Goal: Obtain resource: Obtain resource

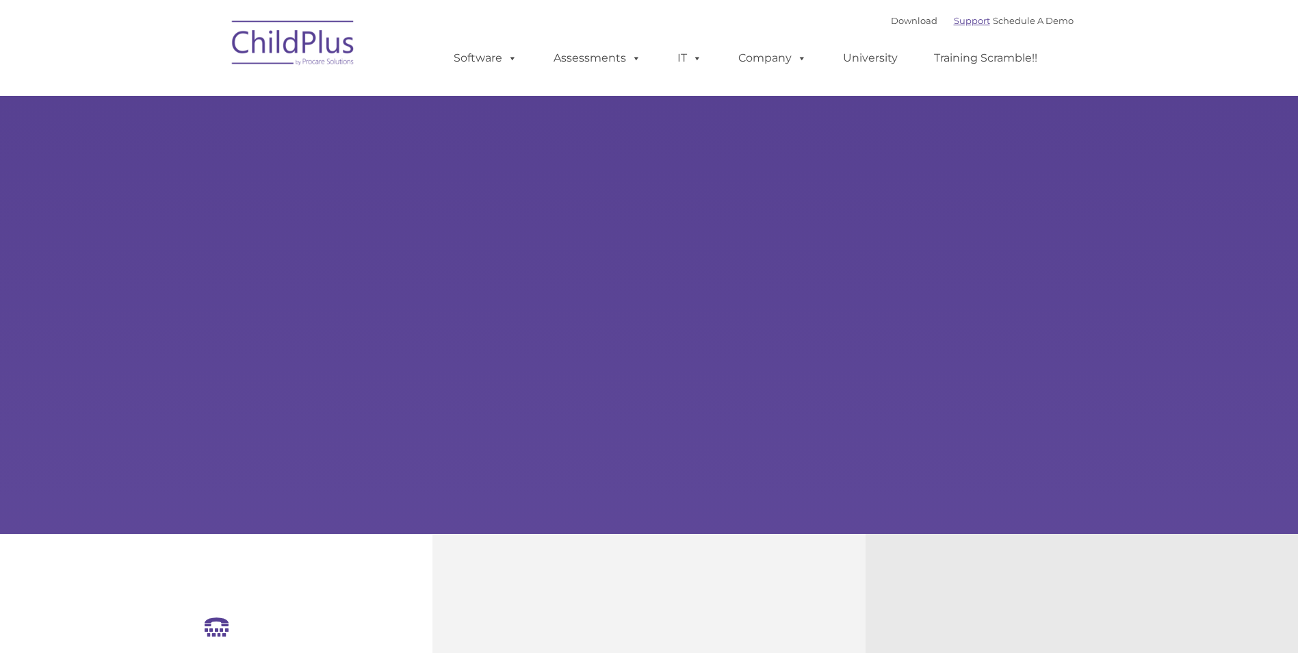
select select "MEDIUM"
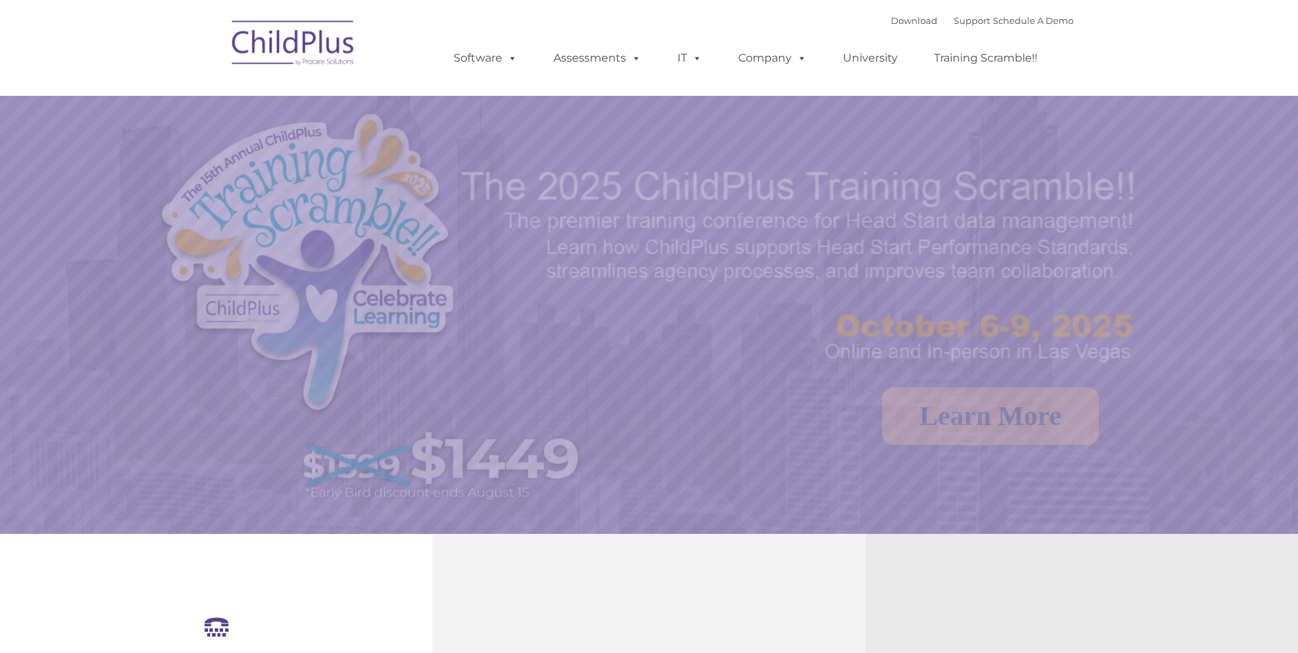
select select "MEDIUM"
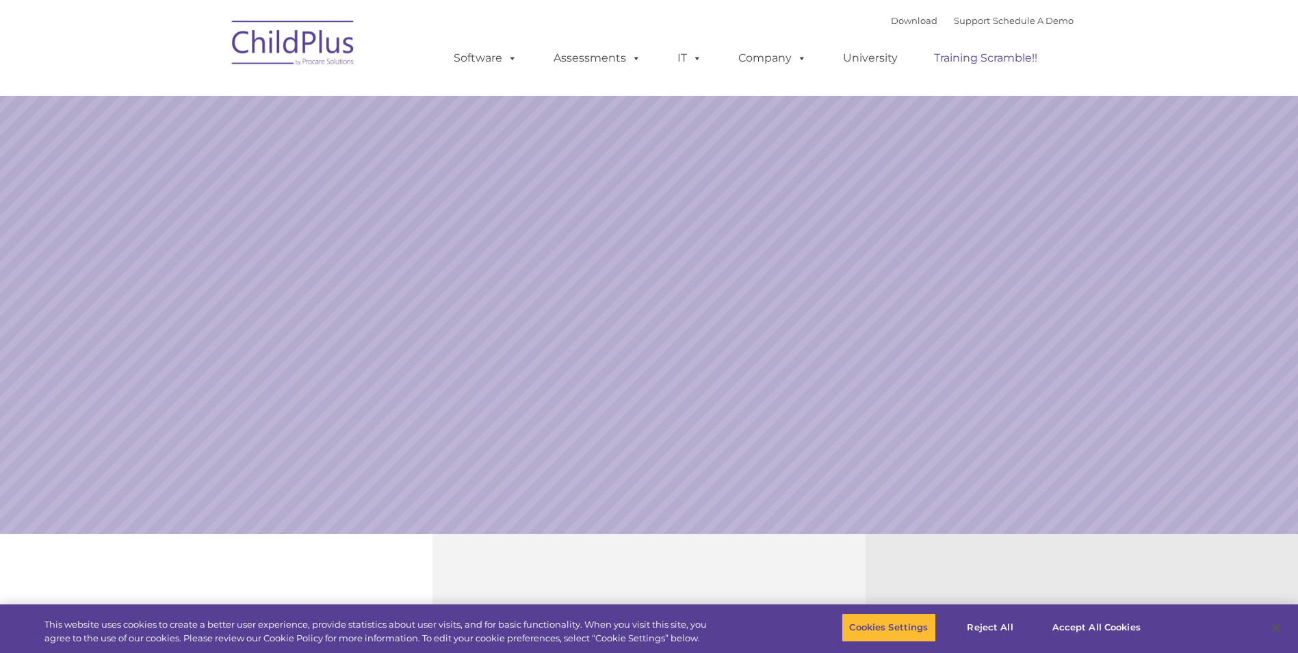
select select "MEDIUM"
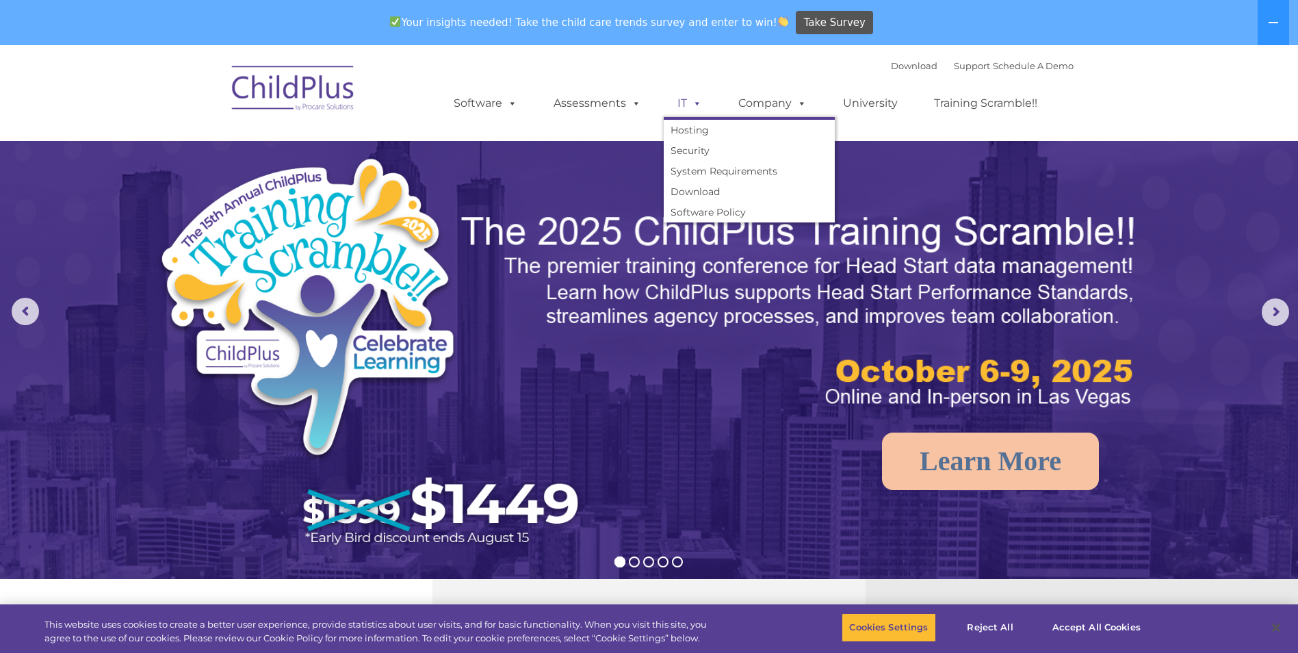
click at [697, 107] on span at bounding box center [694, 102] width 15 height 13
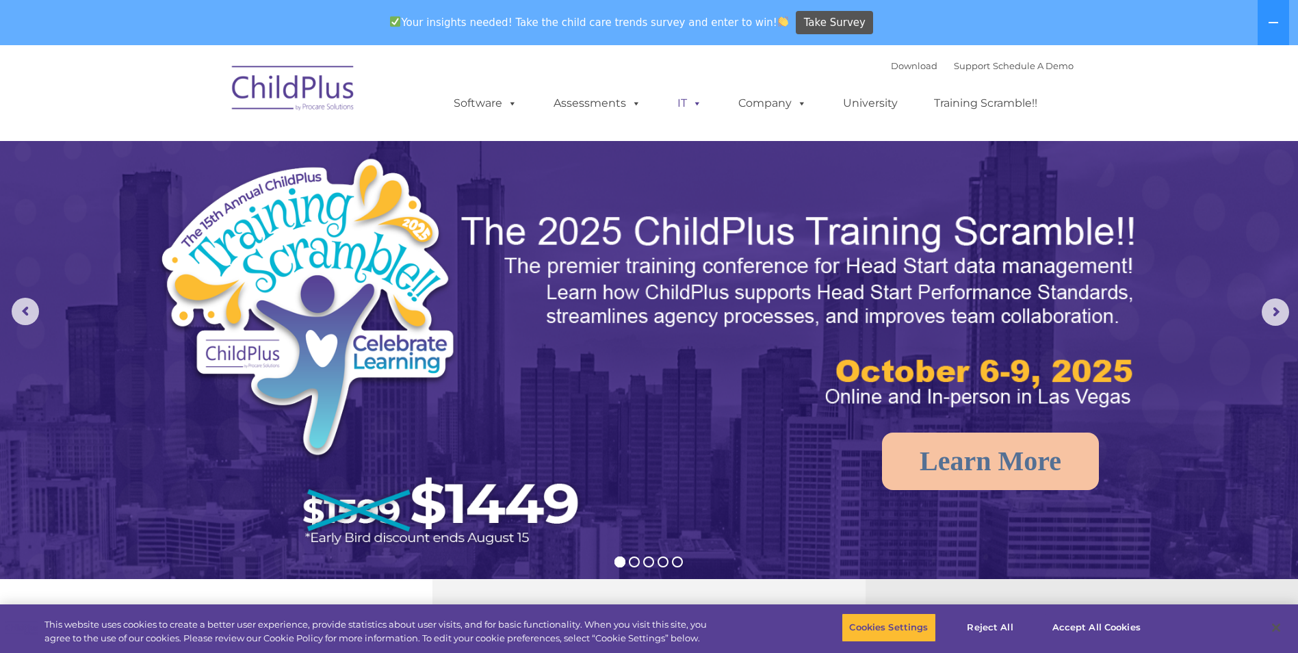
click at [694, 107] on span at bounding box center [694, 102] width 15 height 13
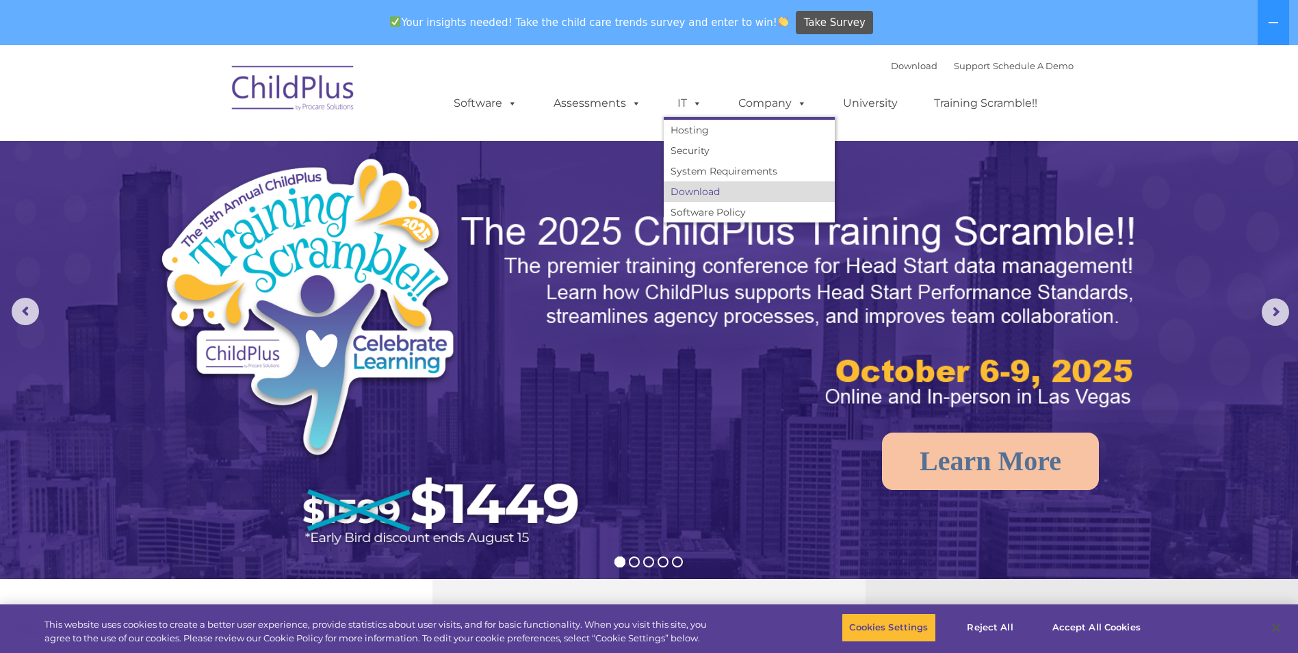
click at [723, 187] on link "Download" at bounding box center [749, 191] width 171 height 21
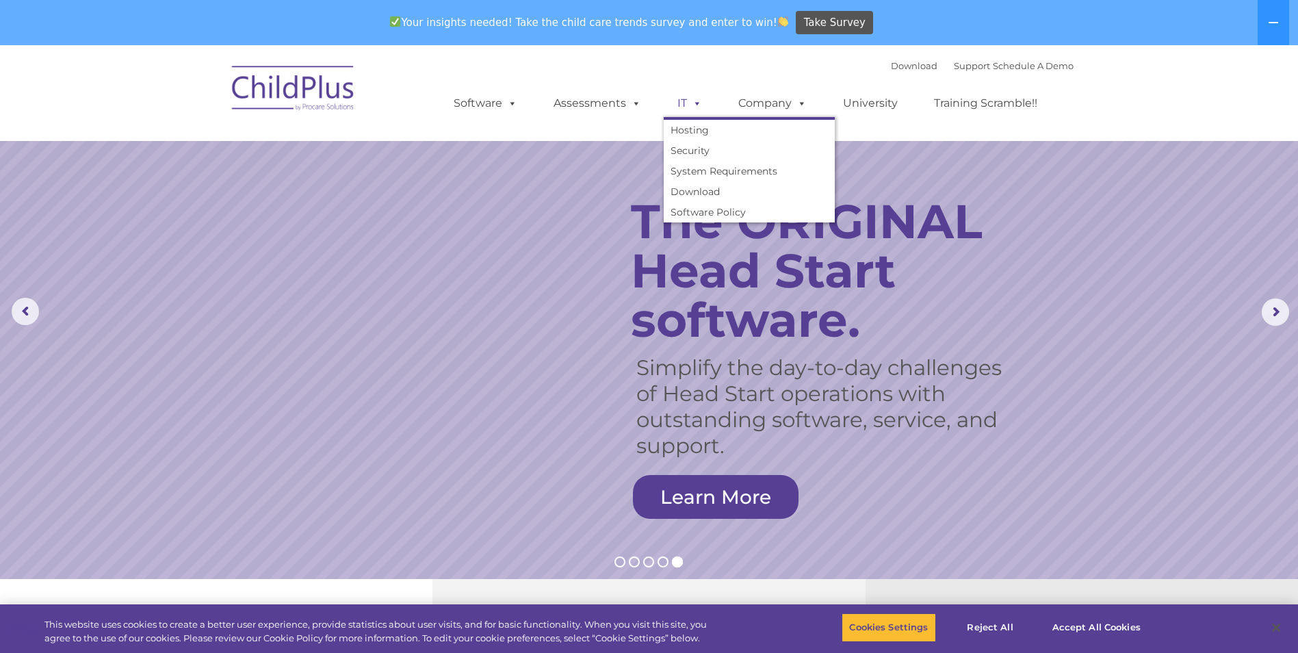
click at [690, 98] on span at bounding box center [694, 102] width 15 height 13
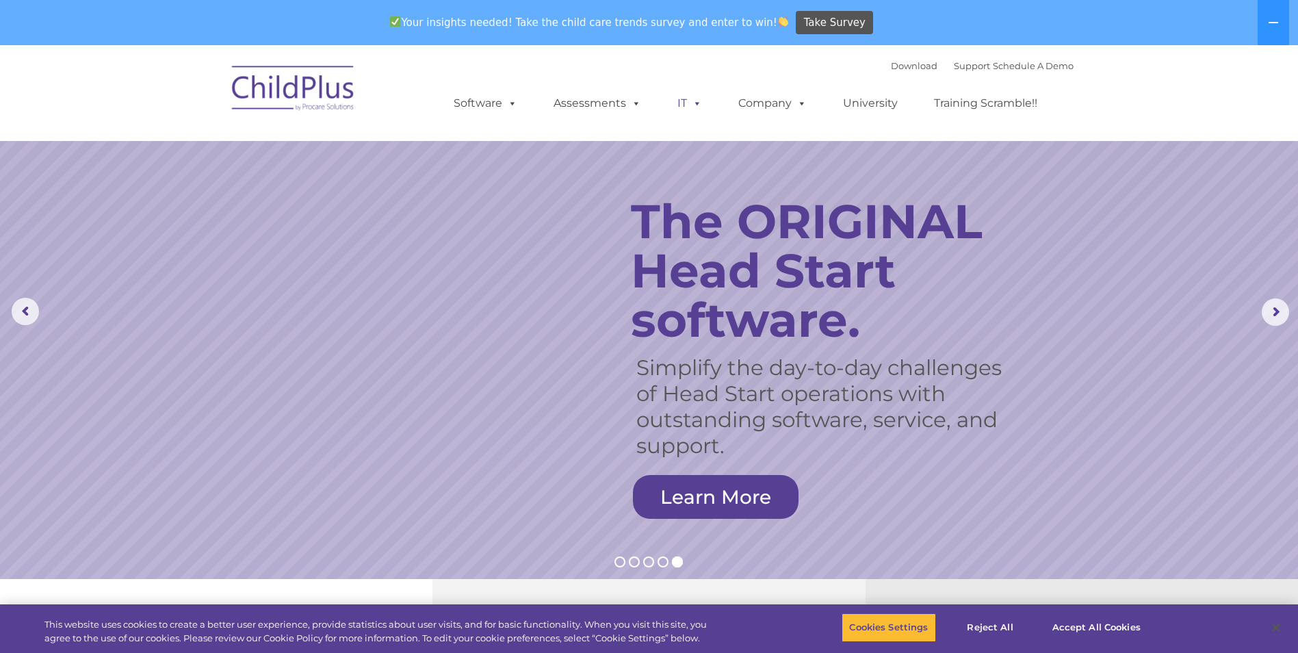
click at [690, 98] on span at bounding box center [694, 102] width 15 height 13
click at [627, 103] on span at bounding box center [633, 102] width 15 height 13
click at [513, 106] on span at bounding box center [509, 102] width 15 height 13
click at [495, 102] on link "Software" at bounding box center [485, 103] width 91 height 27
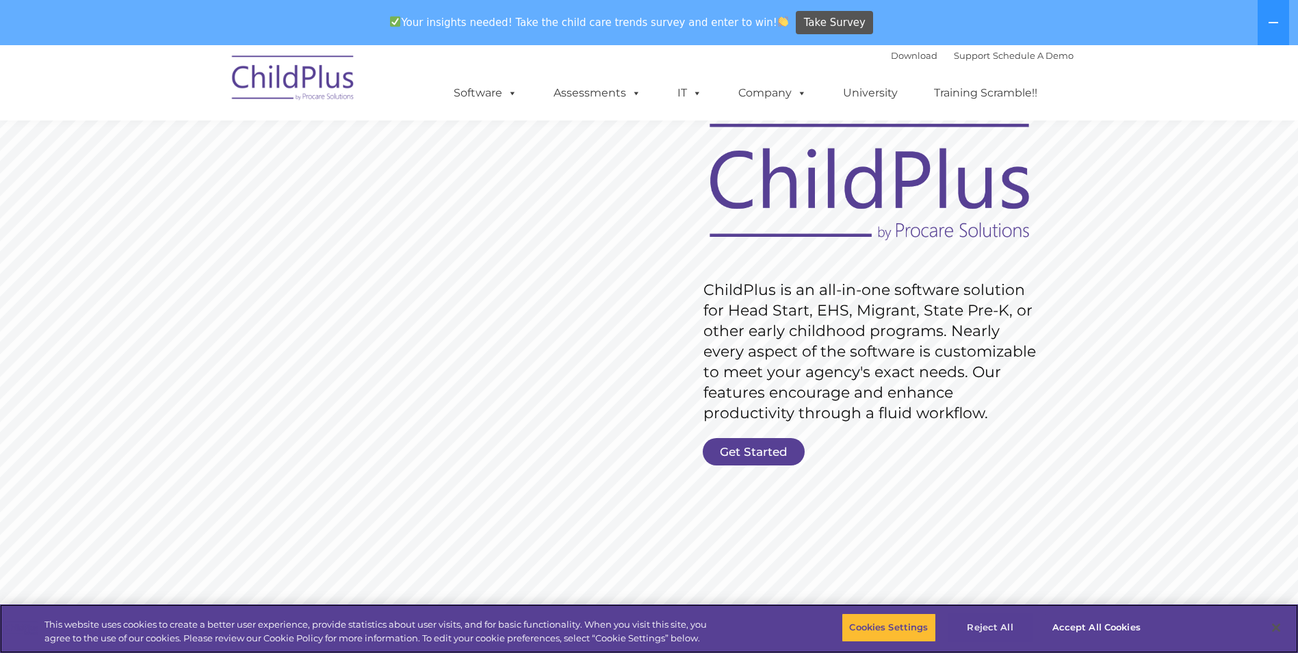
scroll to position [68, 0]
click at [1092, 634] on button "Accept All Cookies" at bounding box center [1096, 627] width 103 height 29
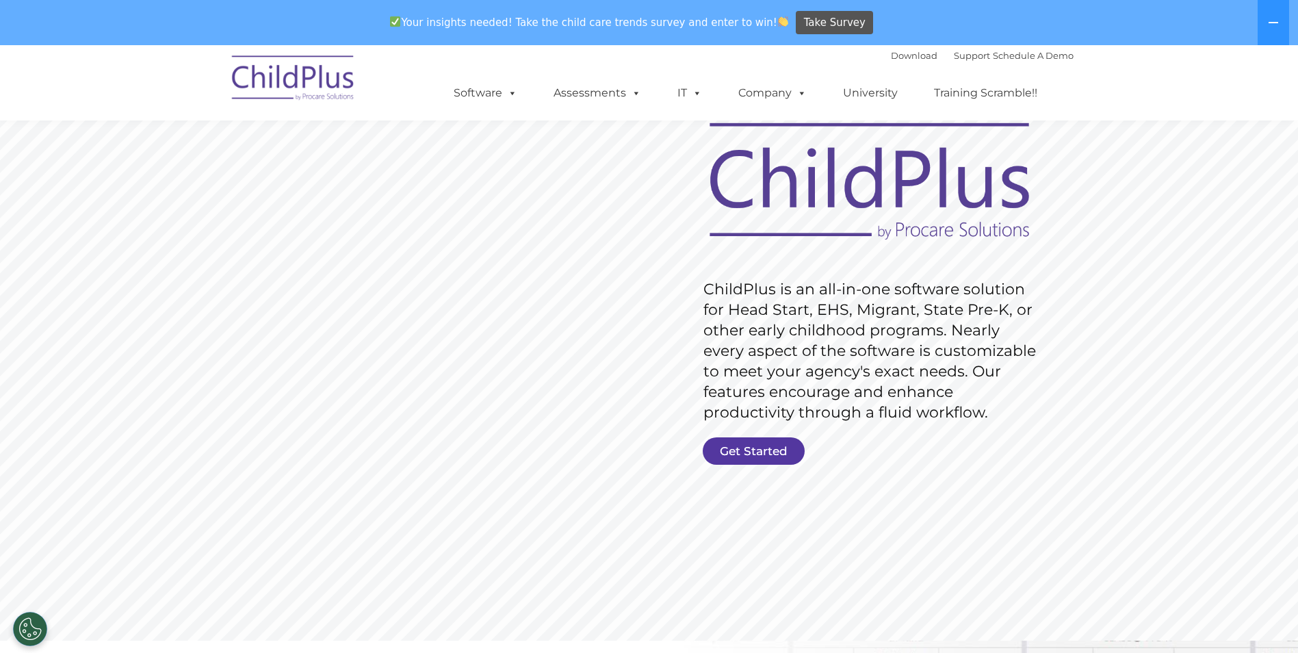
click at [773, 462] on link "Get Started" at bounding box center [754, 450] width 102 height 27
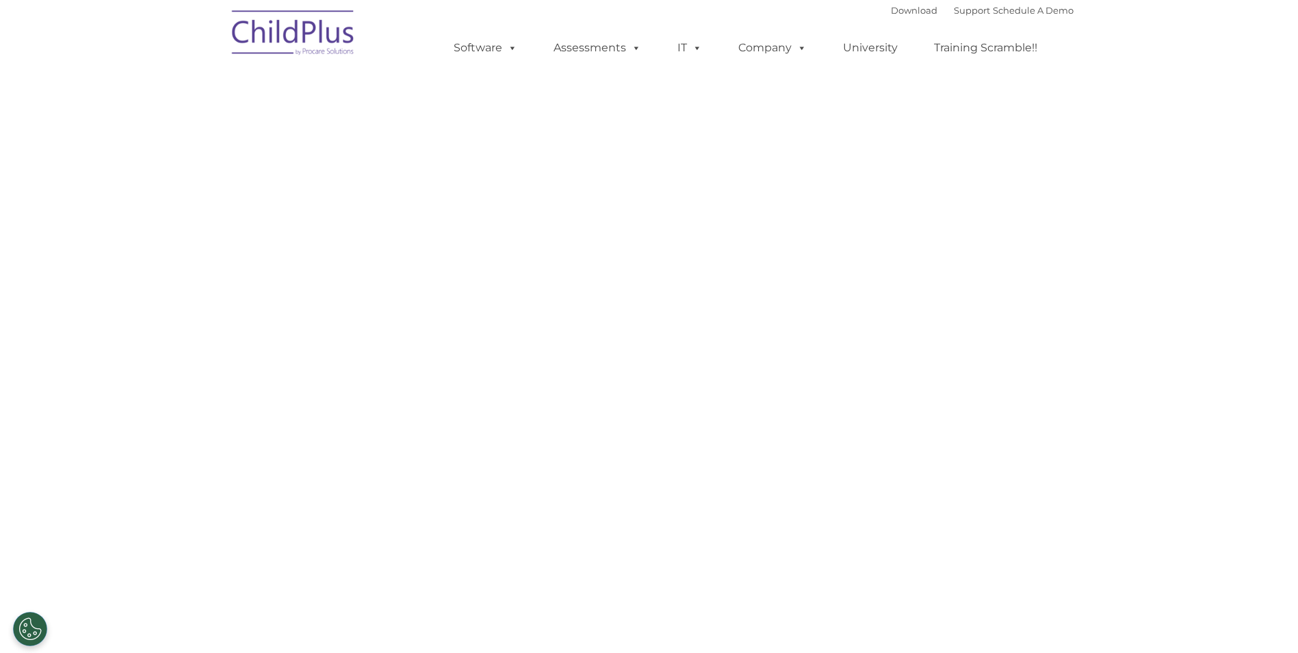
select select "MEDIUM"
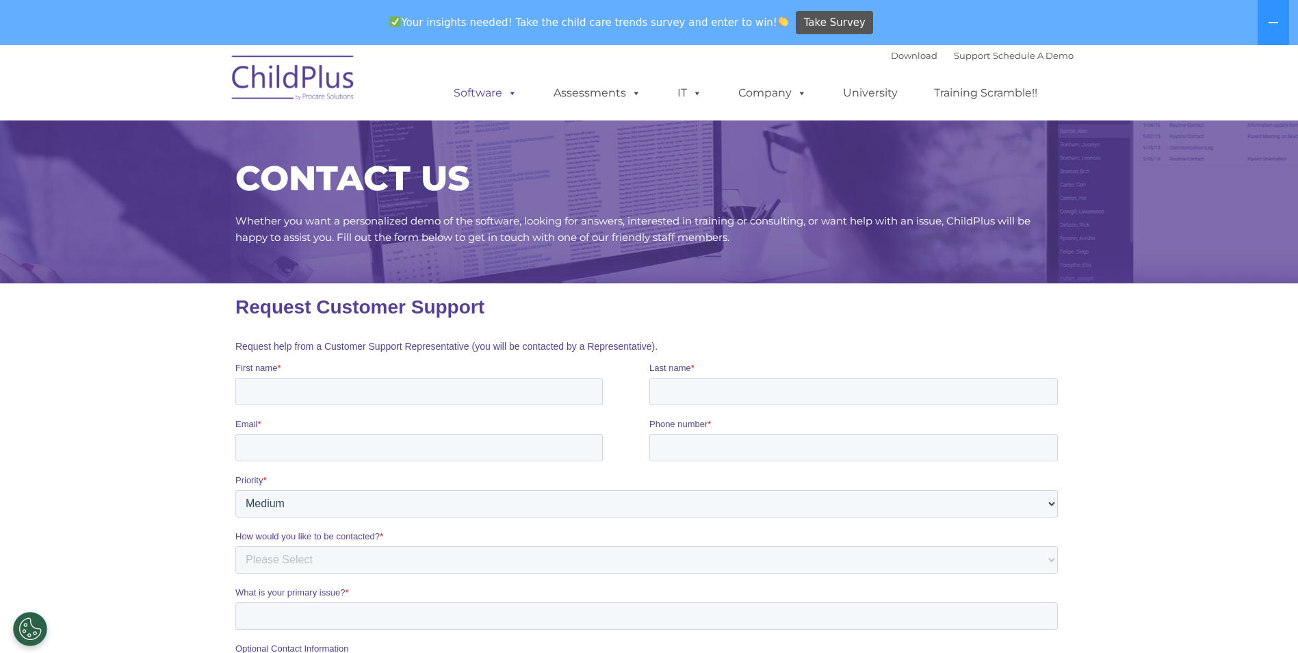
click at [503, 92] on span at bounding box center [509, 92] width 15 height 13
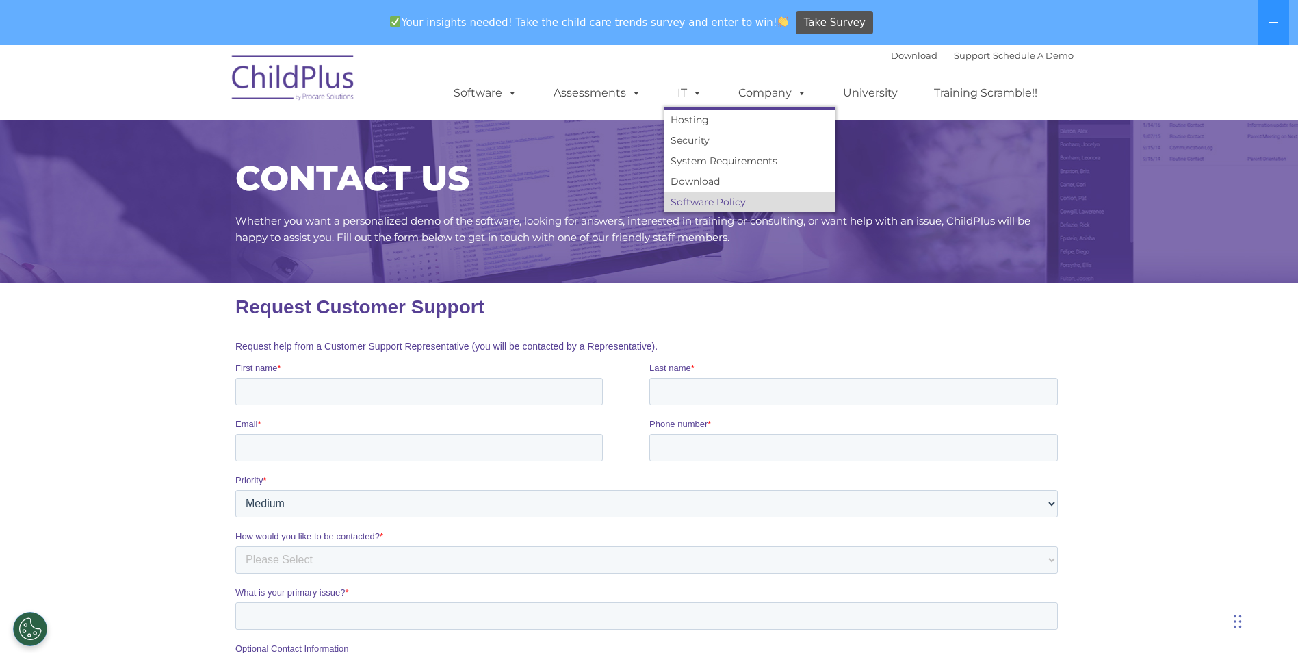
click at [755, 205] on link "Software Policy" at bounding box center [749, 202] width 171 height 21
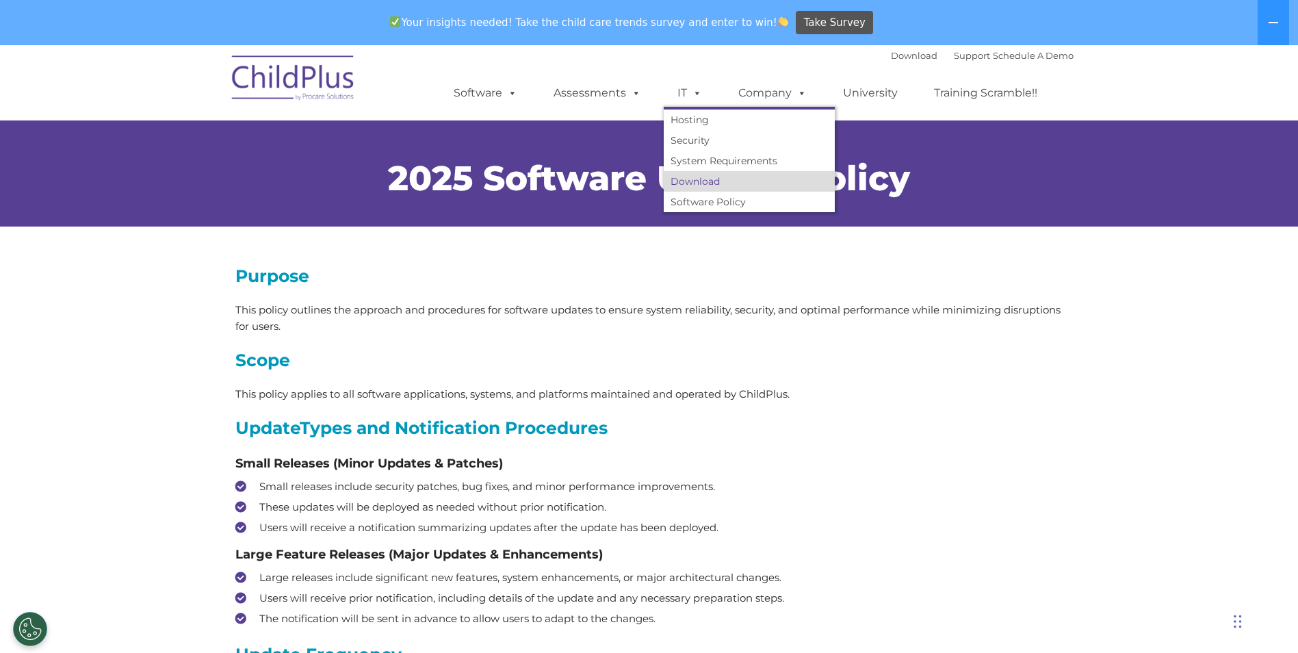
click at [707, 172] on link "Download" at bounding box center [749, 181] width 171 height 21
